Goal: Communication & Community: Connect with others

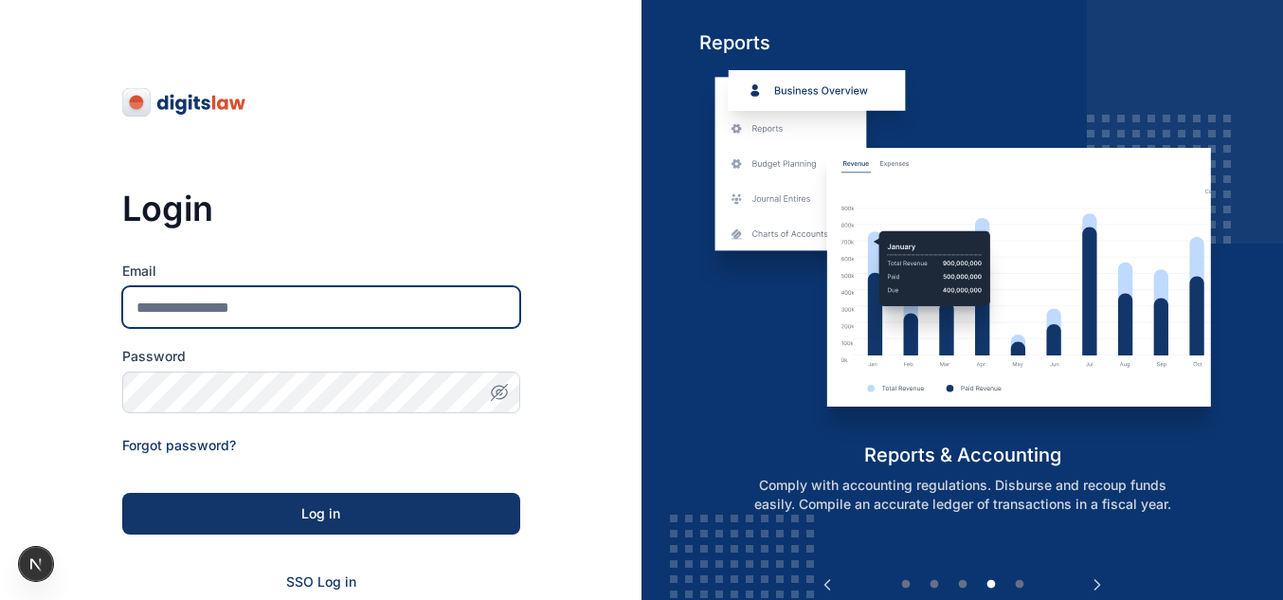
click at [305, 296] on input "Email" at bounding box center [321, 307] width 398 height 42
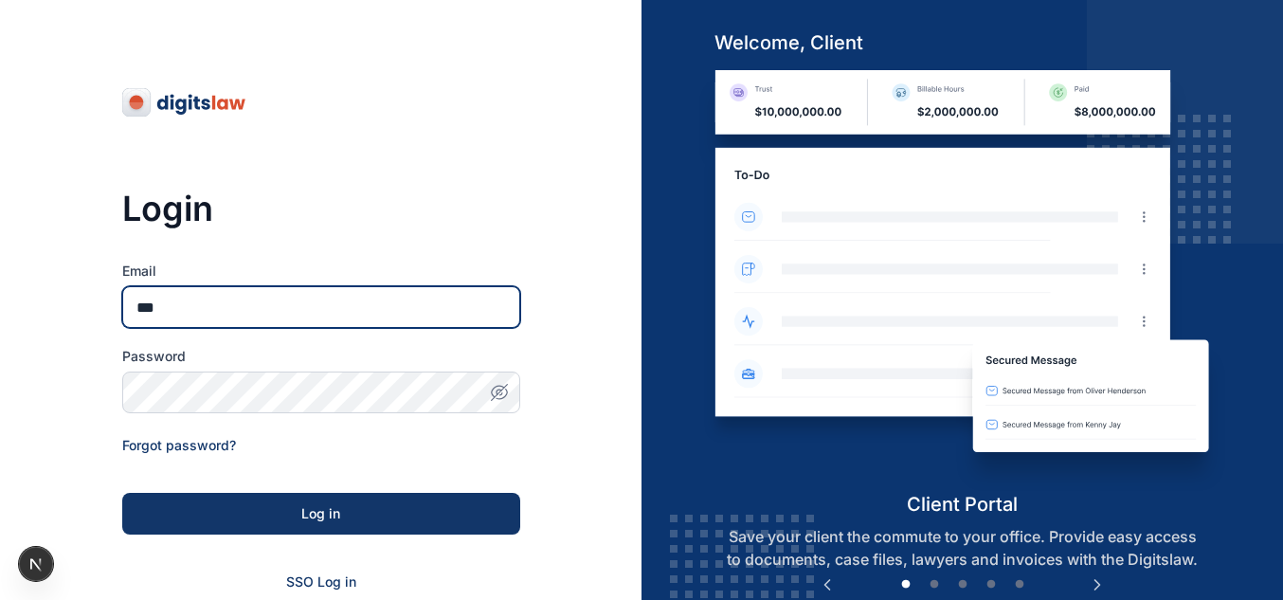
type input "**********"
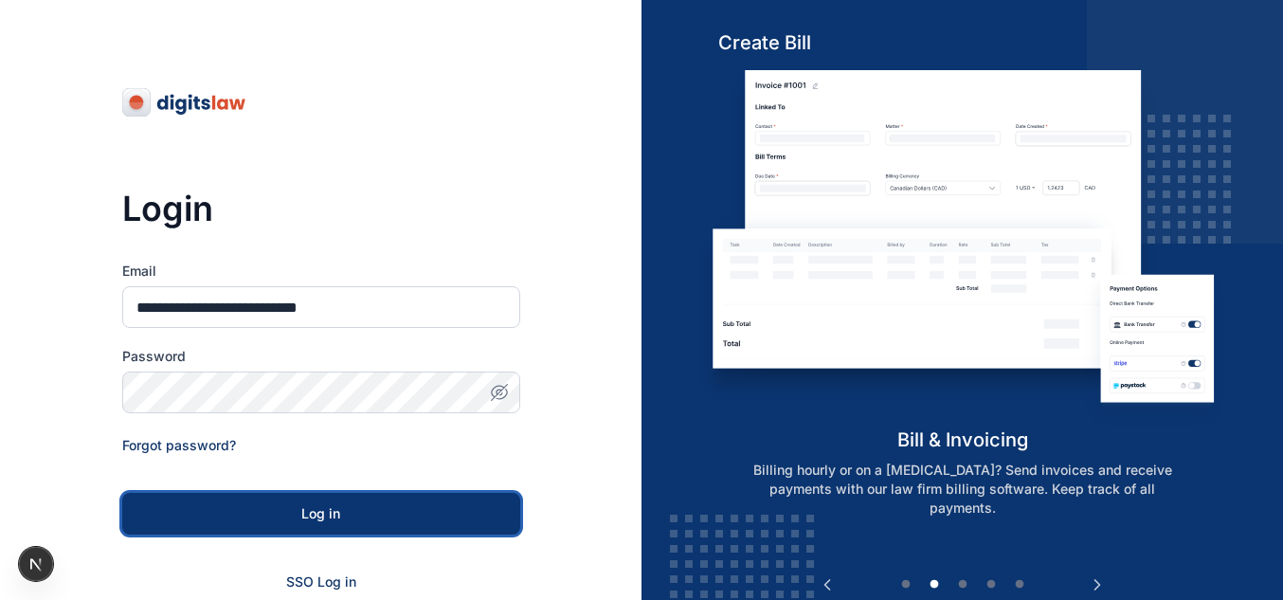
click at [291, 501] on button "Log in" at bounding box center [321, 514] width 398 height 42
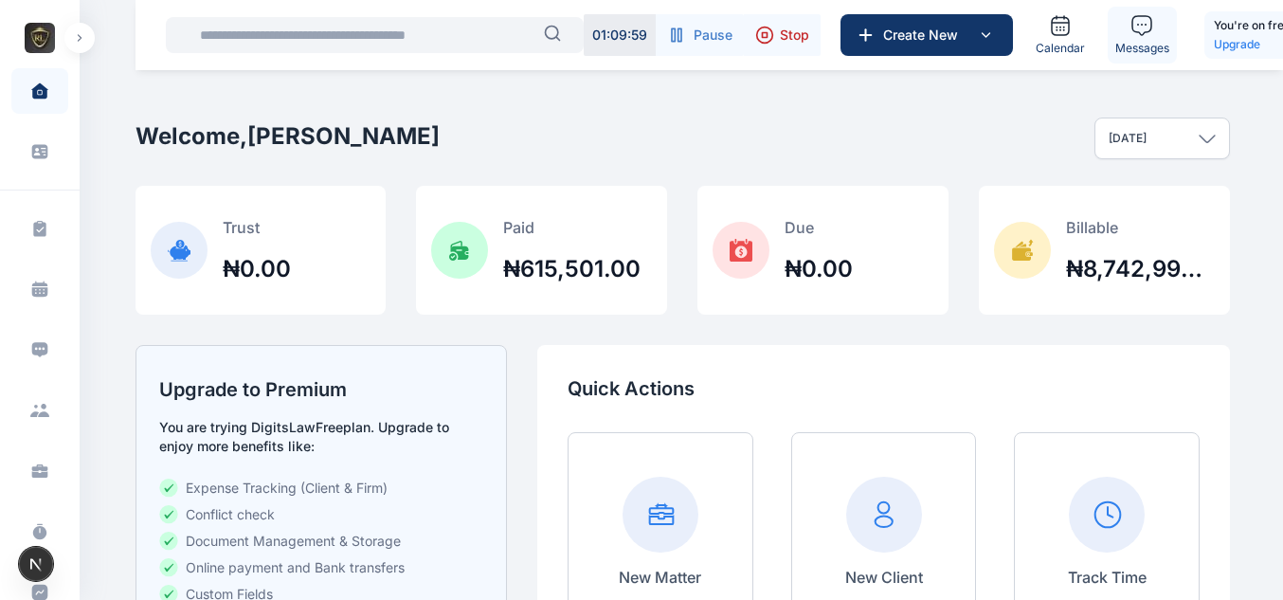
click at [1147, 23] on icon at bounding box center [1141, 25] width 23 height 23
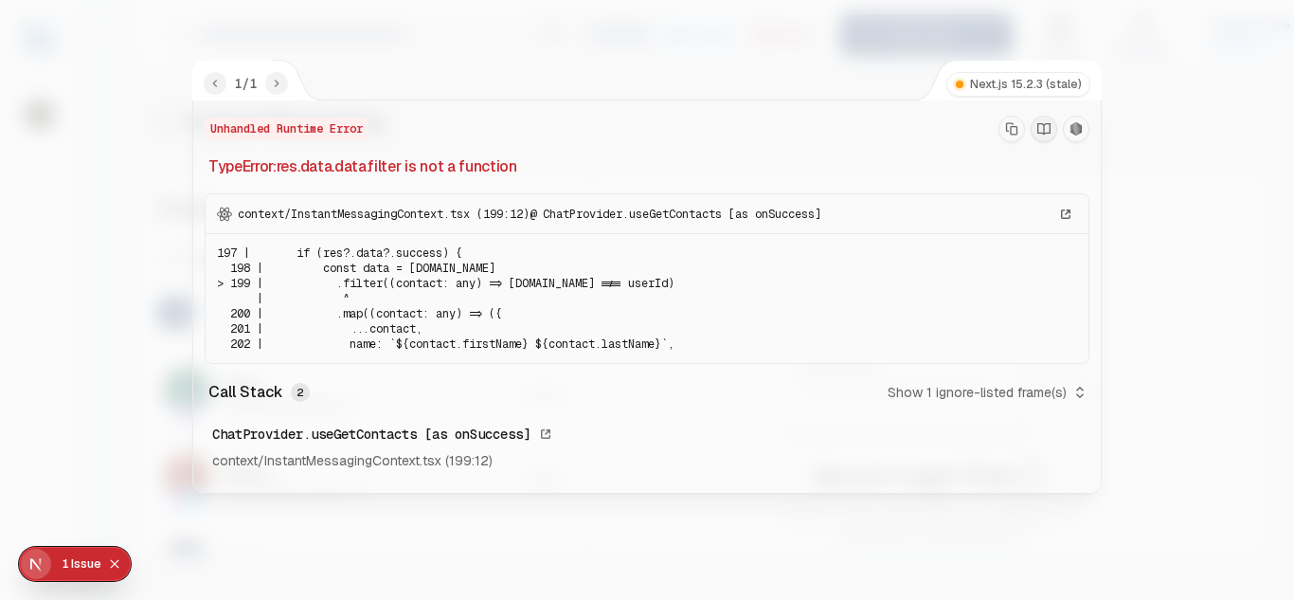
click at [639, 56] on div at bounding box center [647, 300] width 1294 height 600
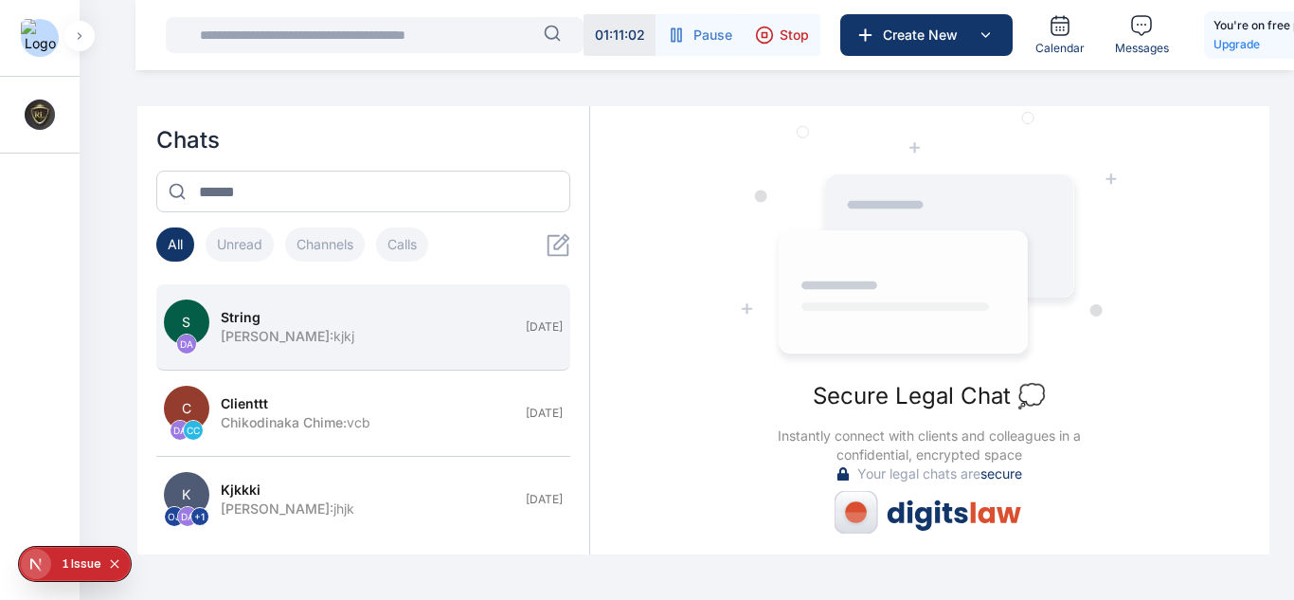
click at [396, 345] on div "Daniel Adekoya : kjkj" at bounding box center [368, 336] width 294 height 19
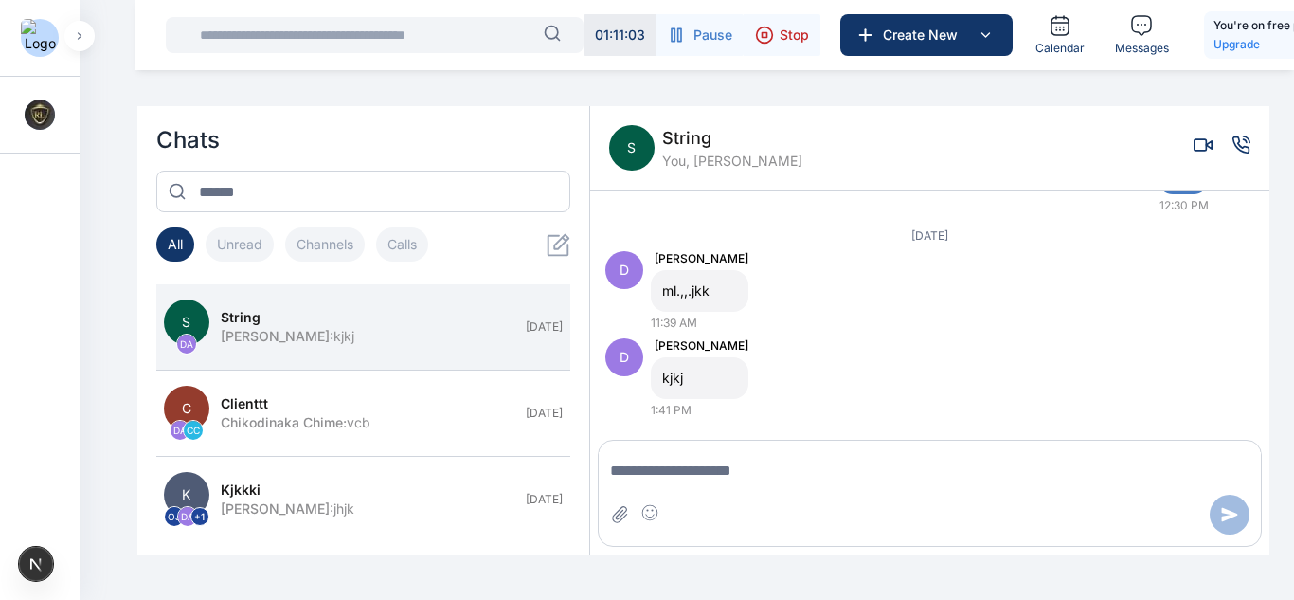
scroll to position [92, 0]
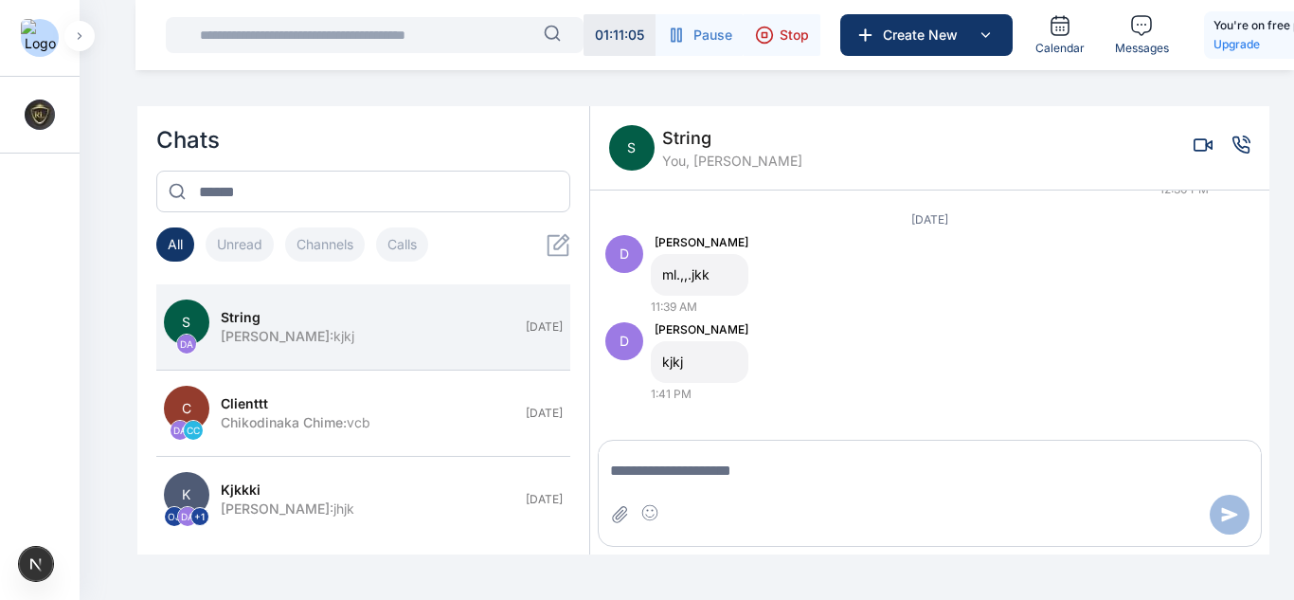
click at [772, 470] on textarea "Message input" at bounding box center [930, 471] width 662 height 38
type textarea "***"
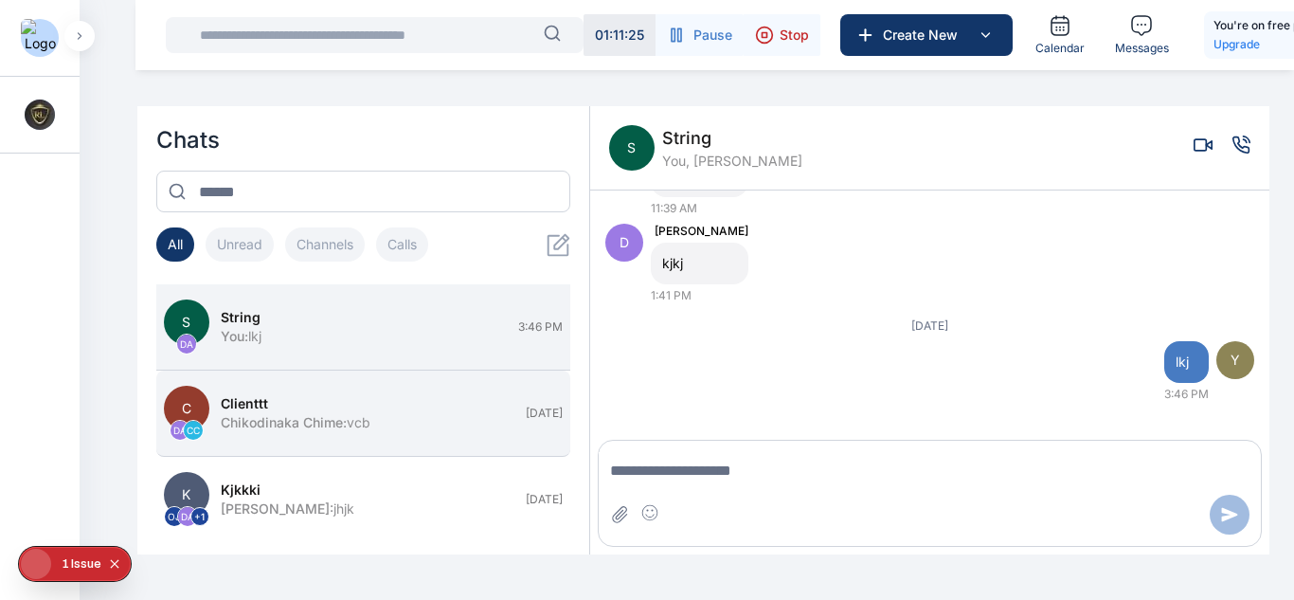
click at [307, 404] on div "clienttt" at bounding box center [368, 403] width 294 height 19
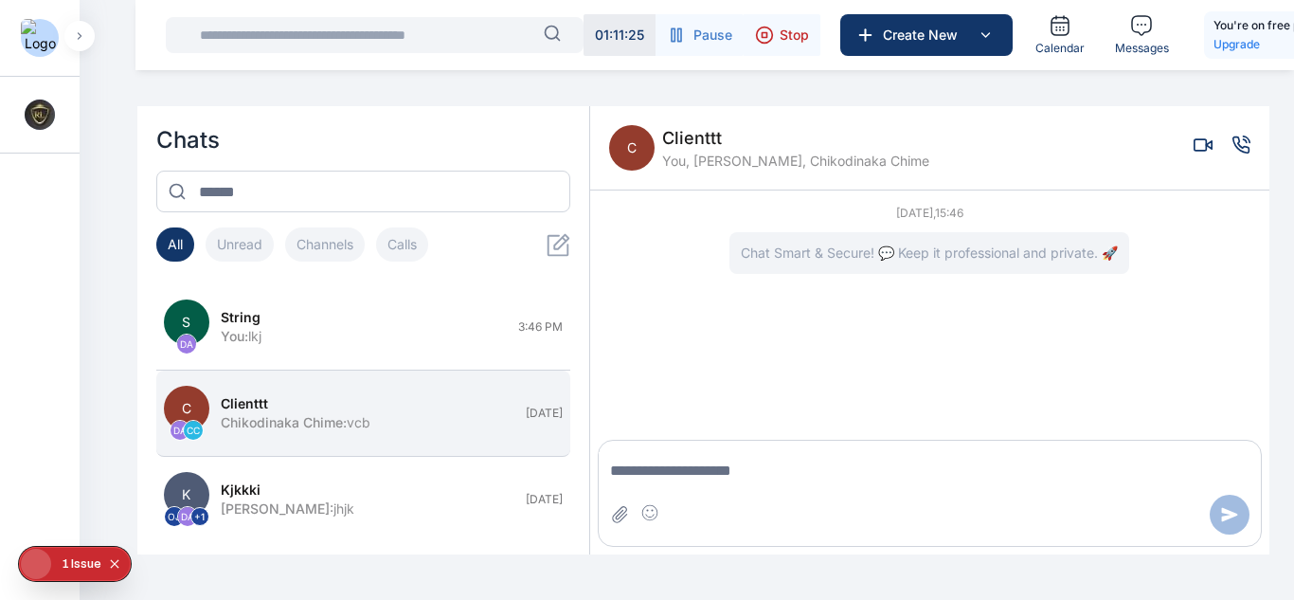
scroll to position [0, 0]
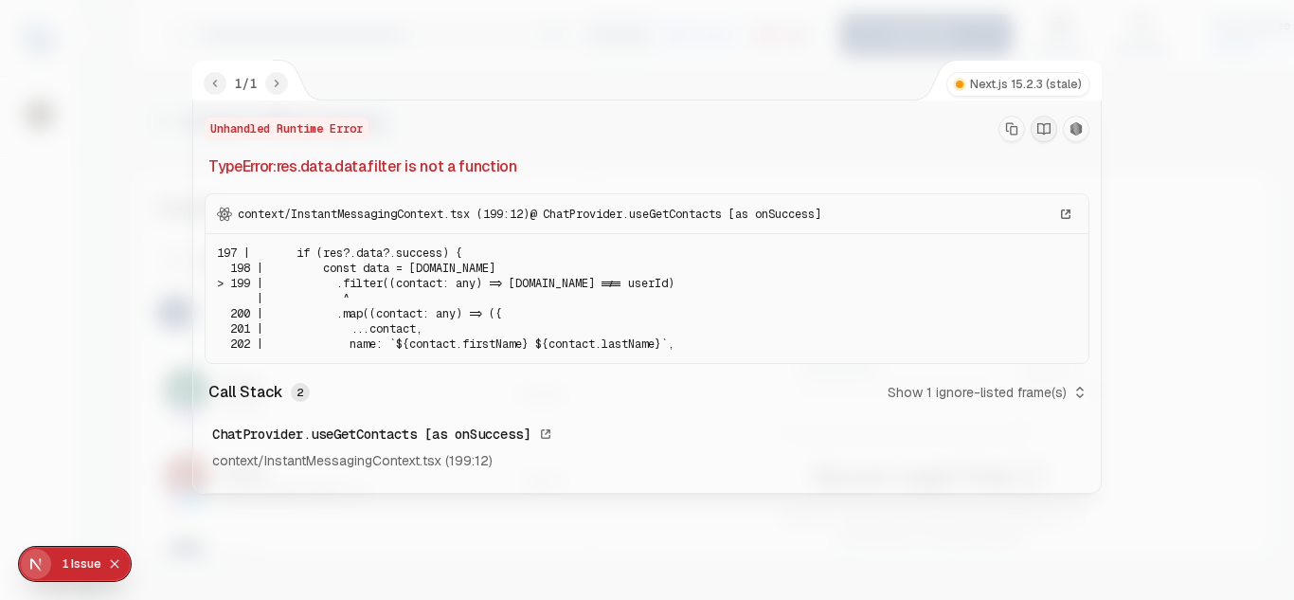
click at [147, 344] on div at bounding box center [647, 300] width 1294 height 600
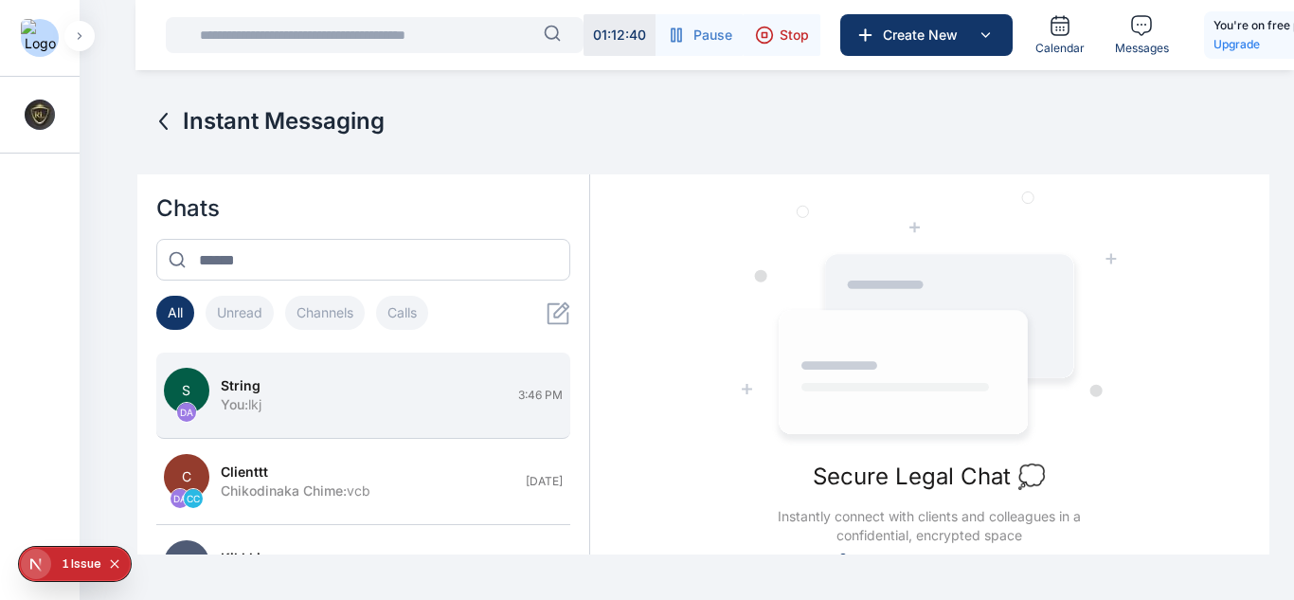
click at [280, 415] on button "S DA string You : lkj 3:46 PM" at bounding box center [363, 395] width 414 height 86
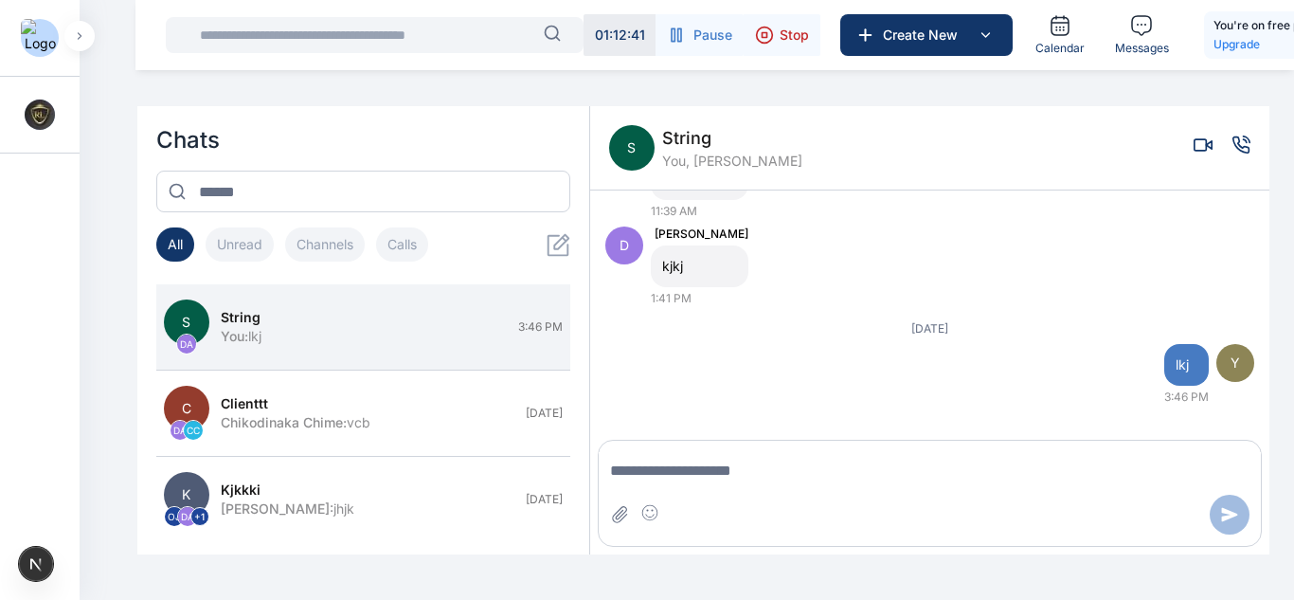
scroll to position [190, 0]
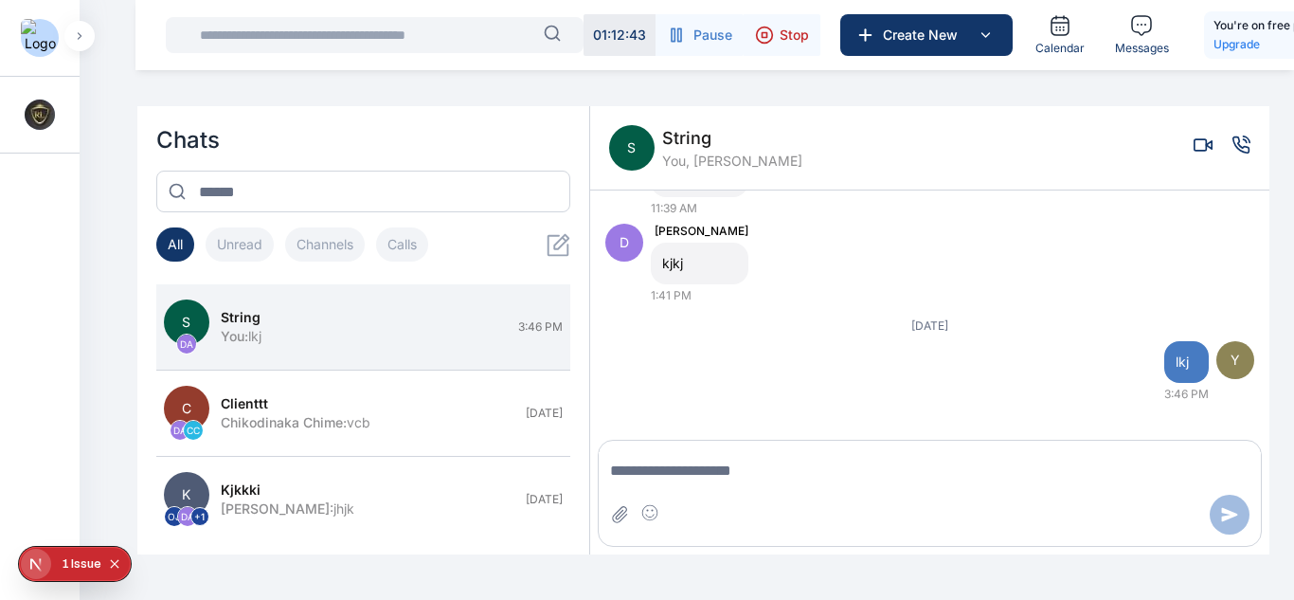
click at [799, 453] on textarea "Message input" at bounding box center [930, 471] width 662 height 38
type textarea "***"
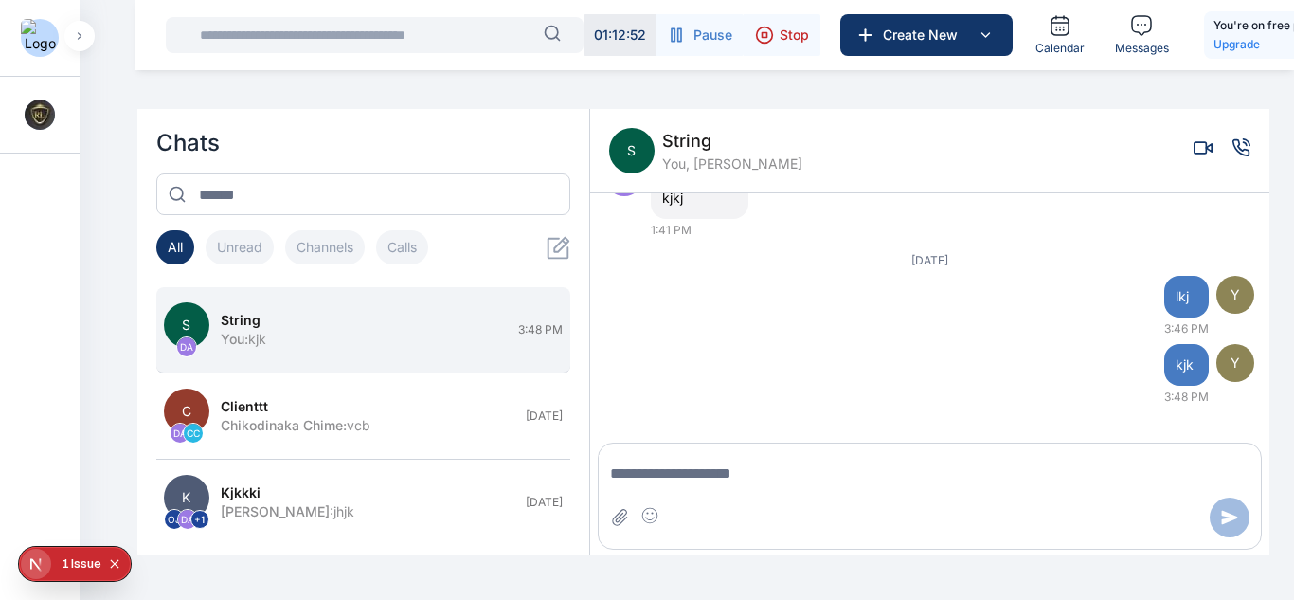
scroll to position [68, 0]
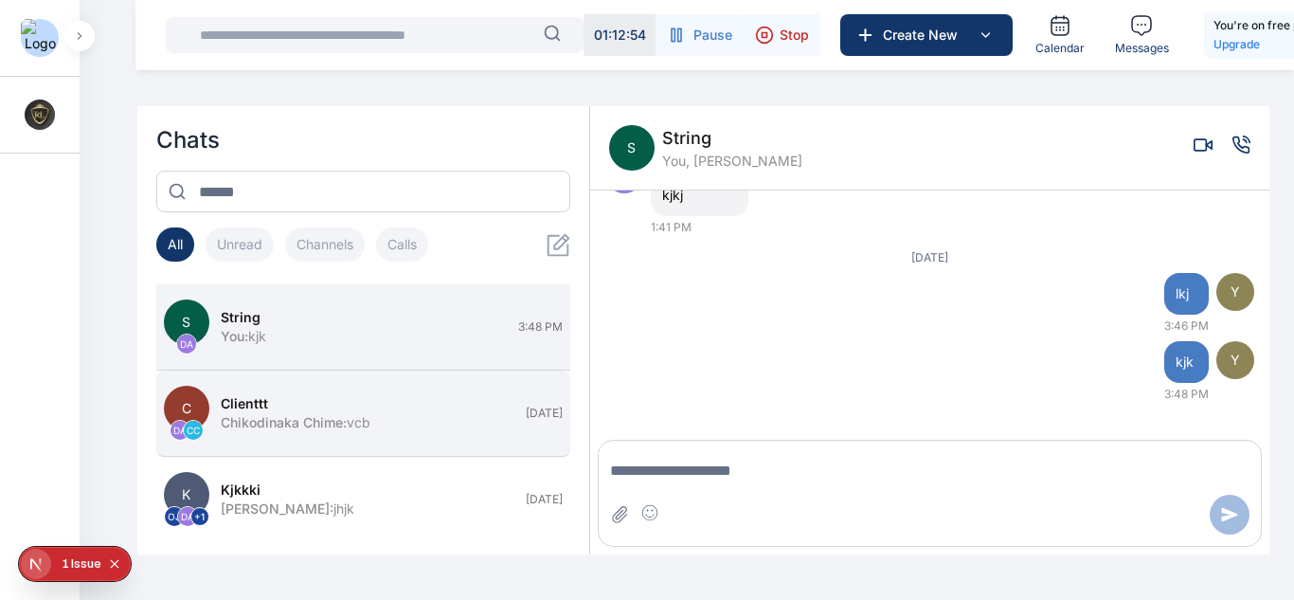
click at [347, 414] on span "Chikodinaka Chime :" at bounding box center [284, 422] width 126 height 16
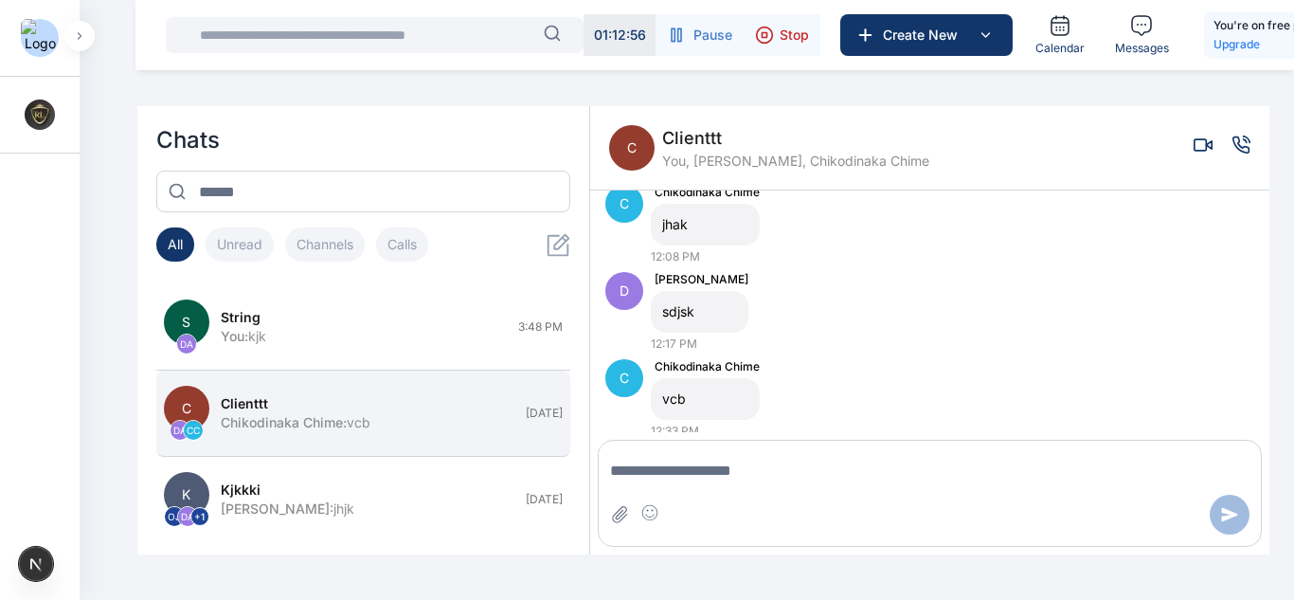
scroll to position [285, 0]
